Goal: Information Seeking & Learning: Find specific fact

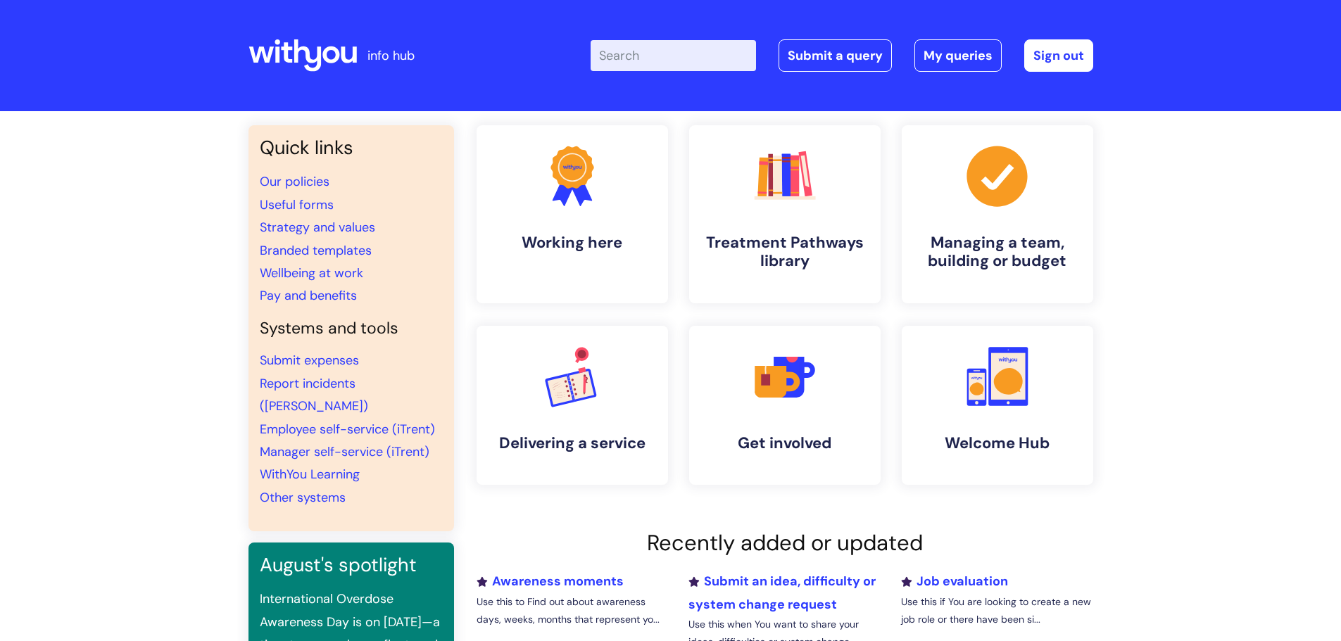
click at [700, 68] on input "Enter your search term here..." at bounding box center [673, 55] width 165 height 31
type input "pay awwrd"
click button "Search" at bounding box center [0, 0] width 0 height 0
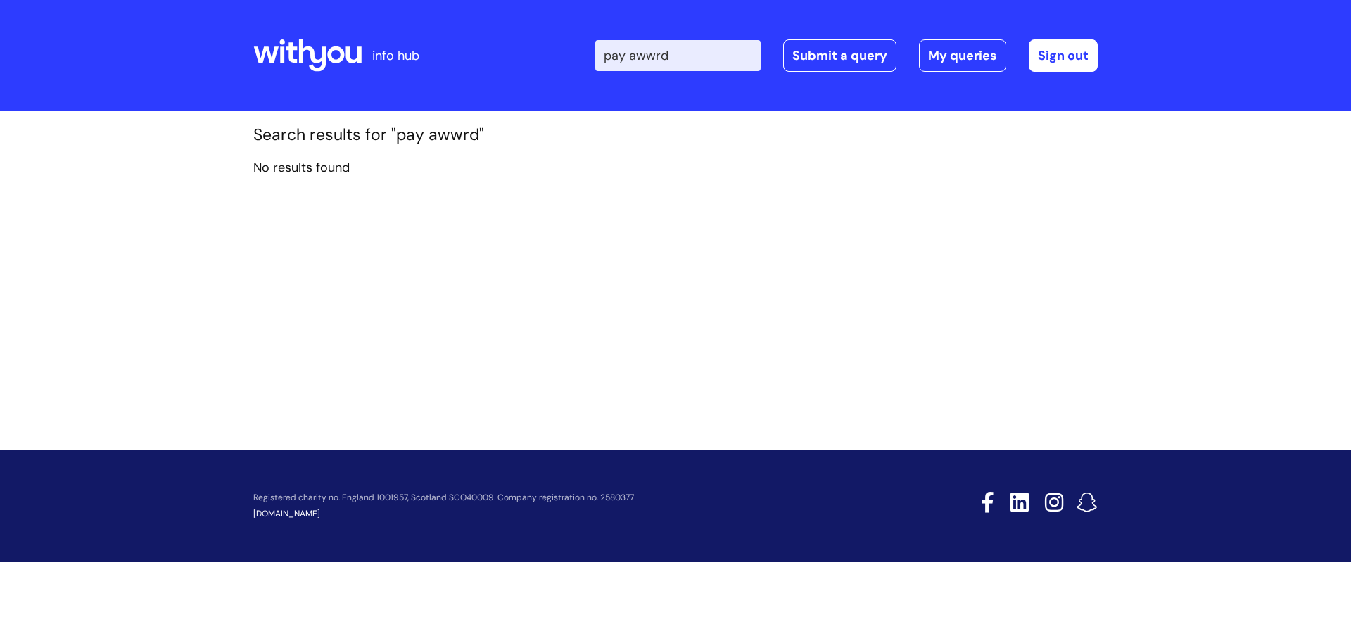
click at [659, 60] on input "pay awwrd" at bounding box center [677, 55] width 165 height 31
type input "pay award"
click button "Search" at bounding box center [0, 0] width 0 height 0
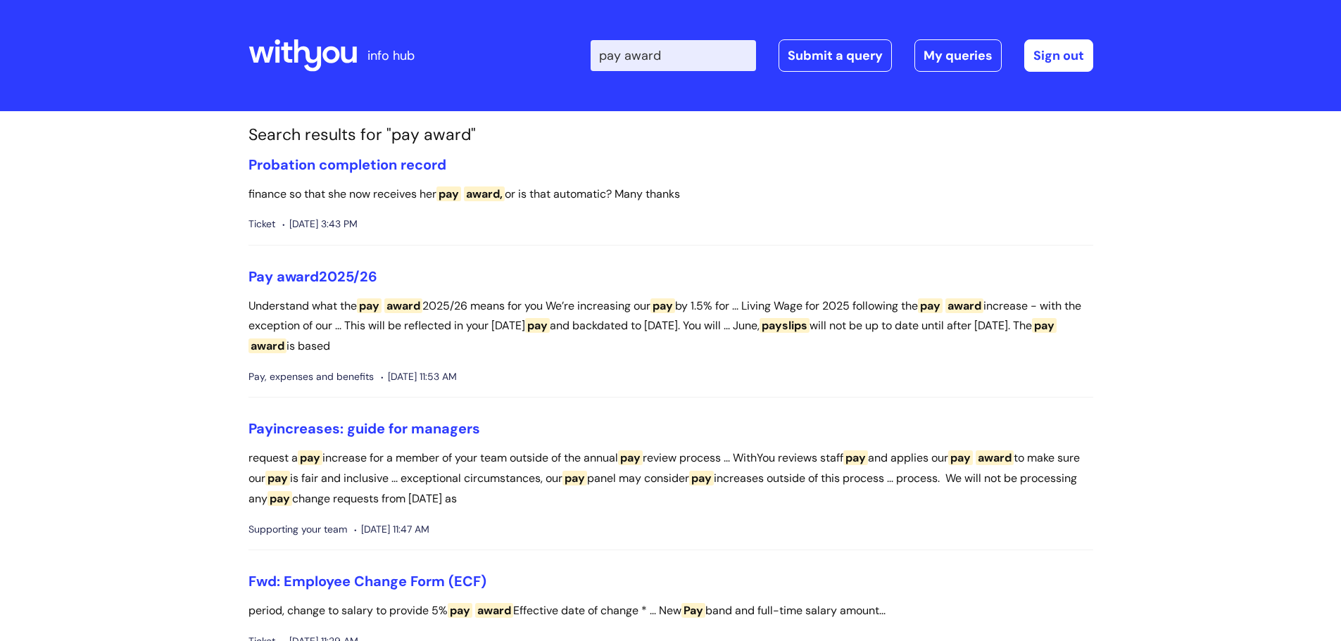
click at [300, 49] on icon at bounding box center [307, 55] width 27 height 32
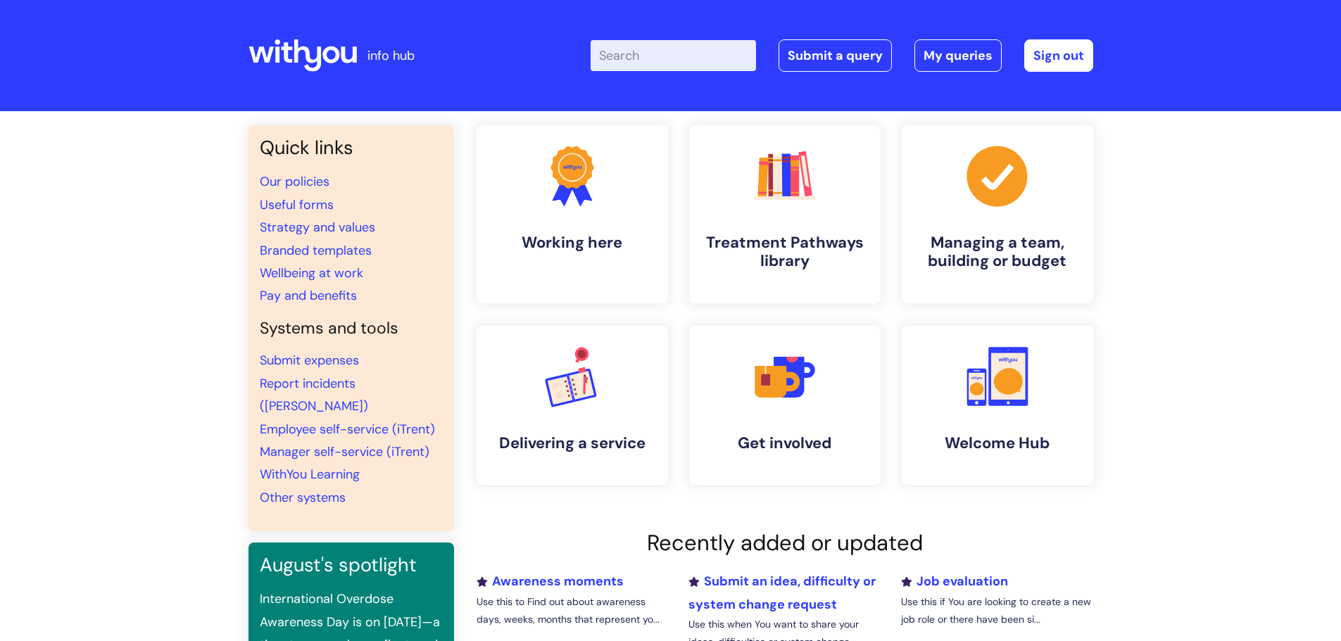
click at [134, 313] on div "Quick links Our policies Useful forms Strategy and values Branded templates Wel…" at bounding box center [670, 482] width 1341 height 742
